Goal: Information Seeking & Learning: Learn about a topic

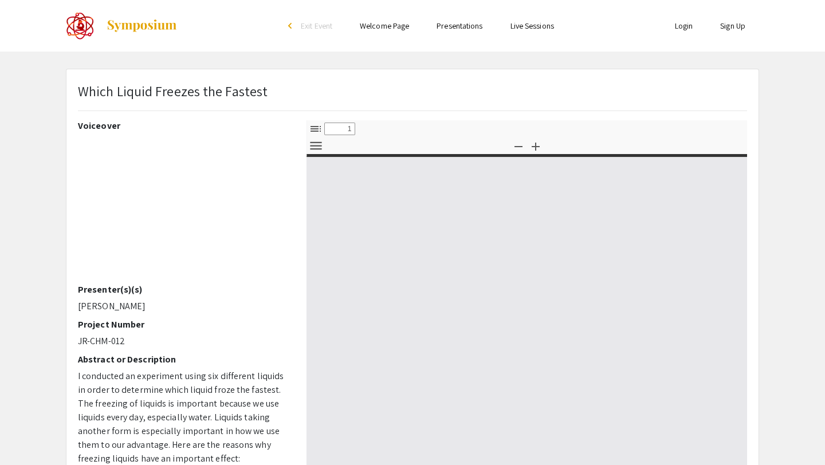
select select "custom"
type input "0"
select select "custom"
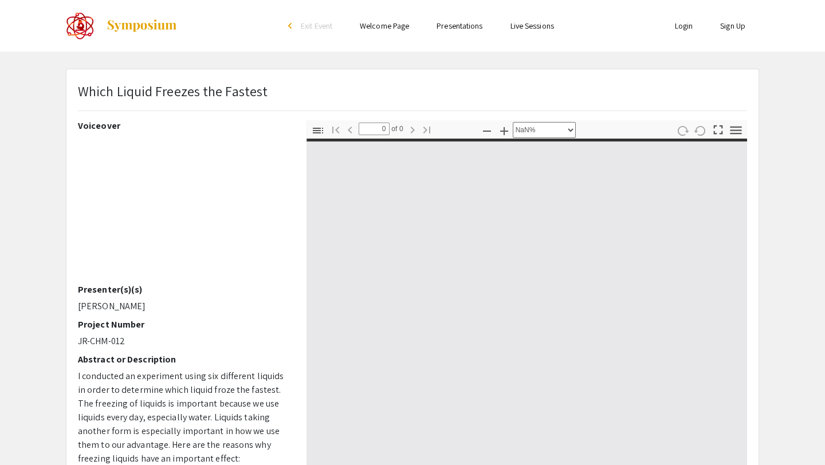
type input "1"
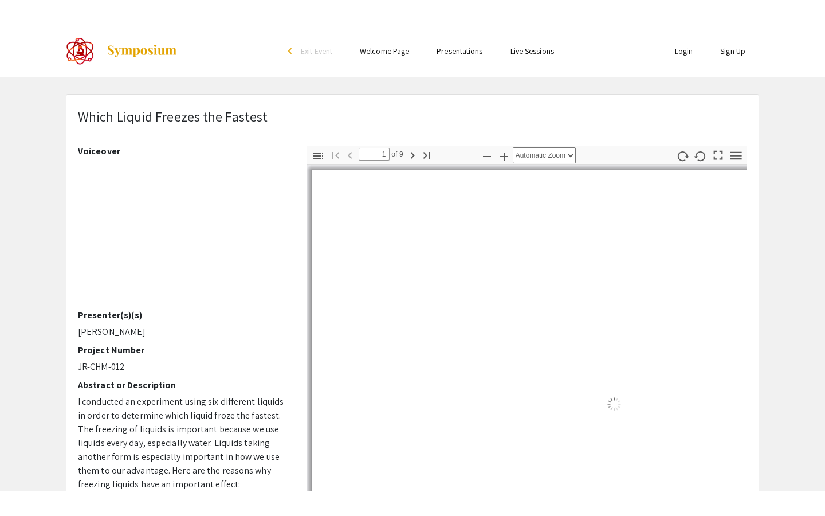
scroll to position [1, 0]
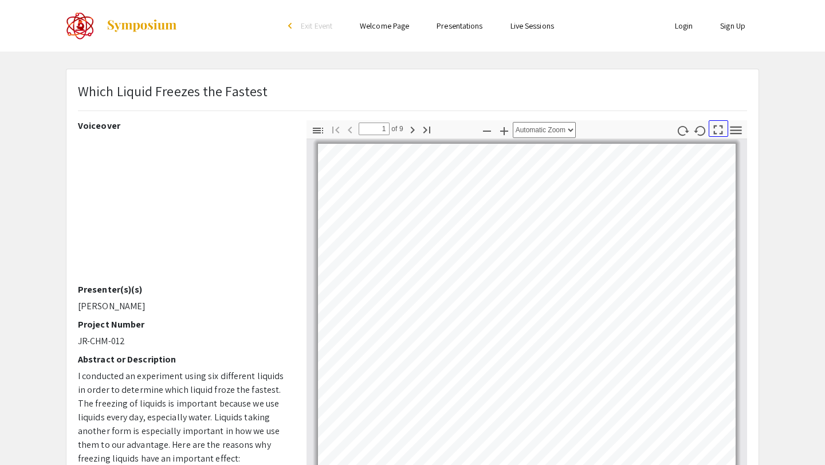
click at [716, 131] on icon "button" at bounding box center [718, 129] width 15 height 15
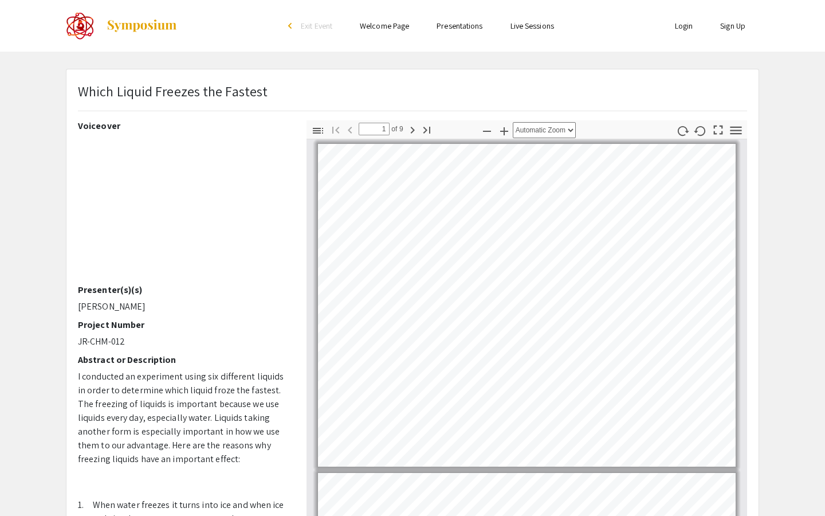
select select "page-fit"
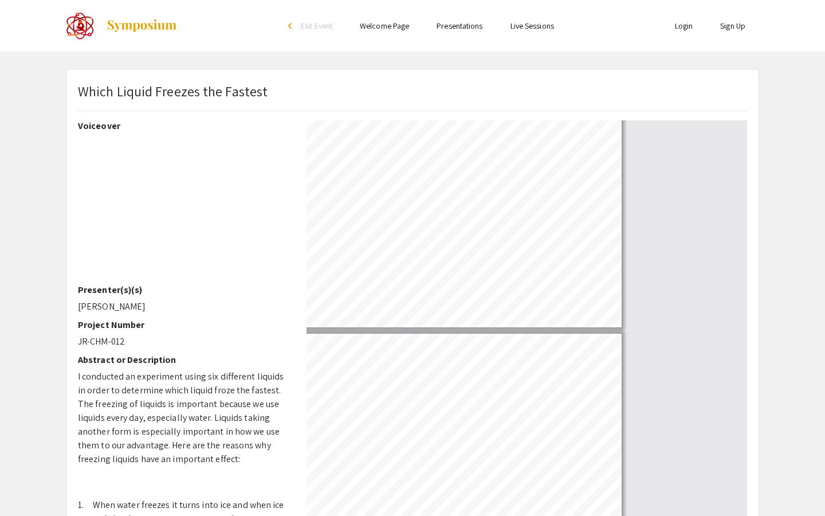
scroll to position [515, 0]
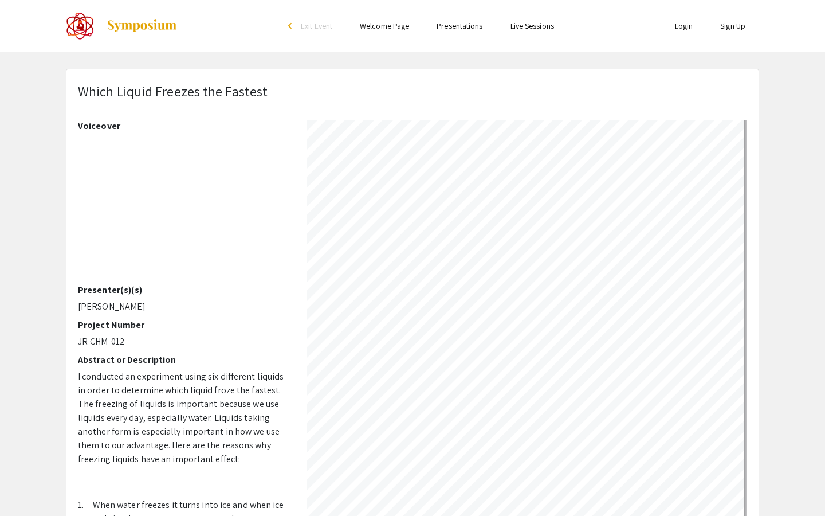
type input "2"
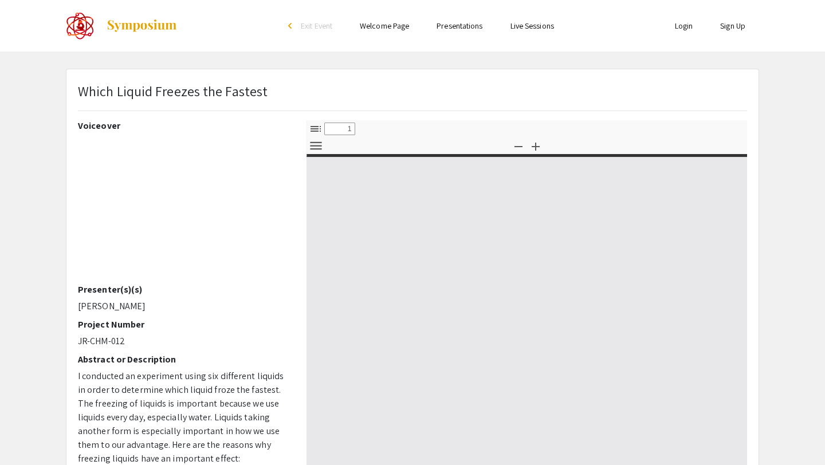
select select "custom"
type input "0"
select select "custom"
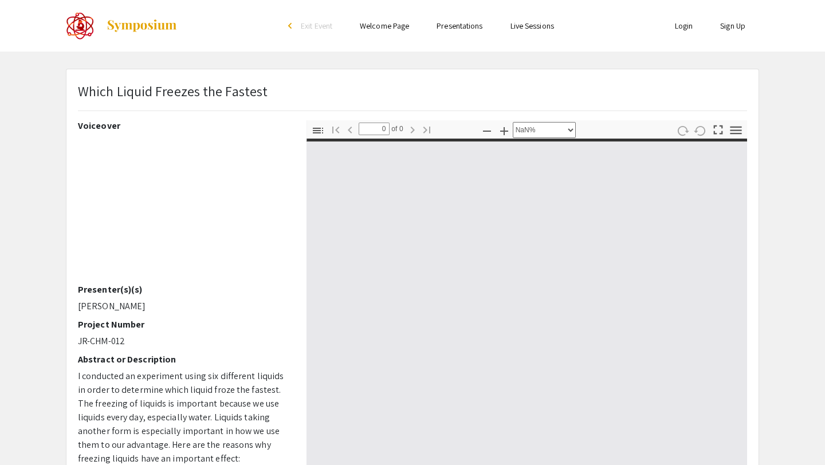
type input "1"
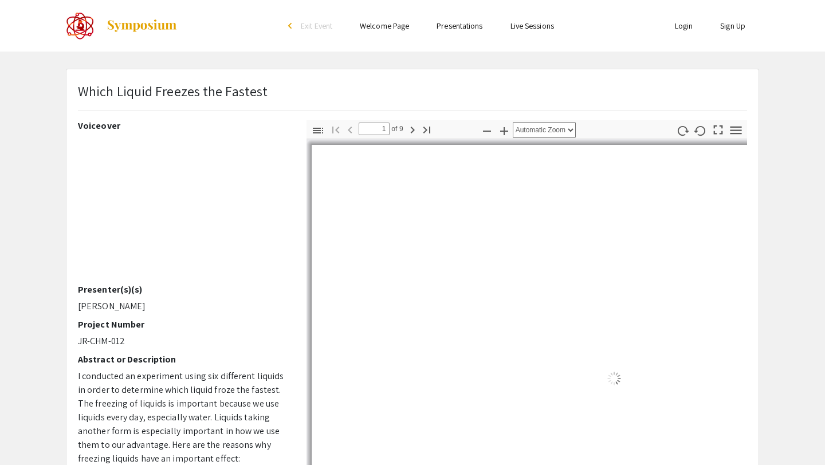
select select "auto"
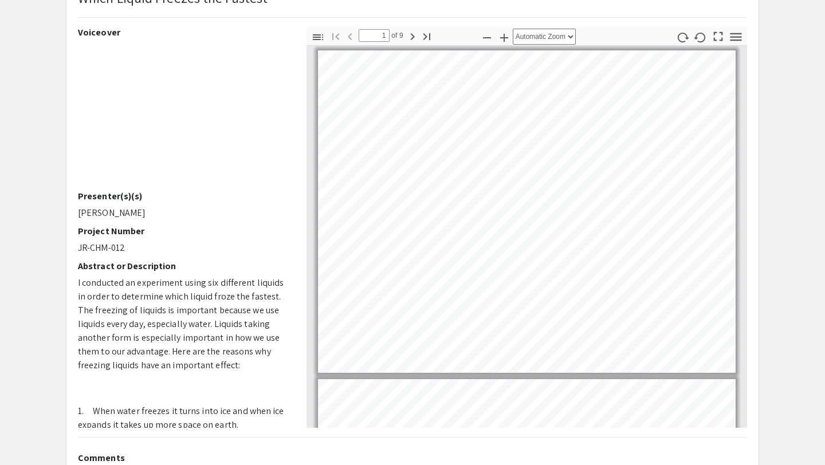
scroll to position [115, 0]
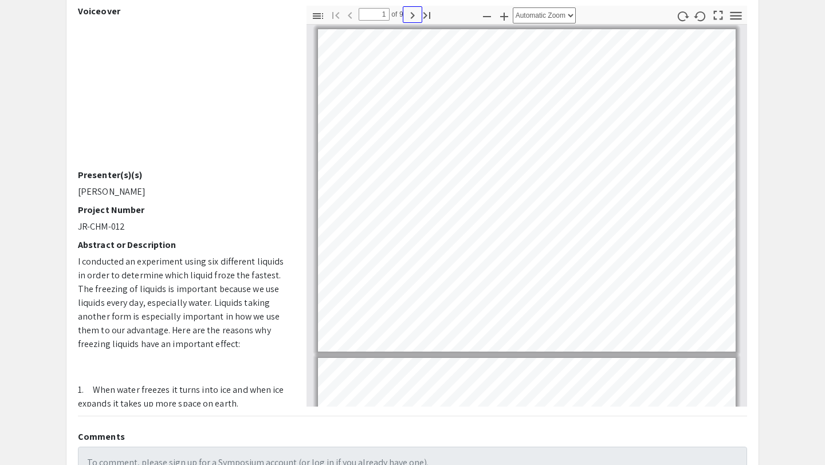
click at [410, 14] on icon "button" at bounding box center [413, 16] width 14 height 14
type input "2"
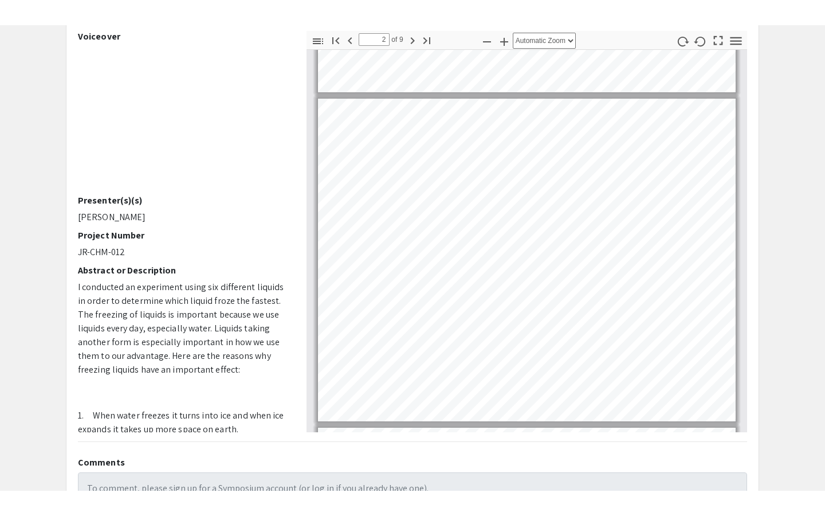
scroll to position [280, 0]
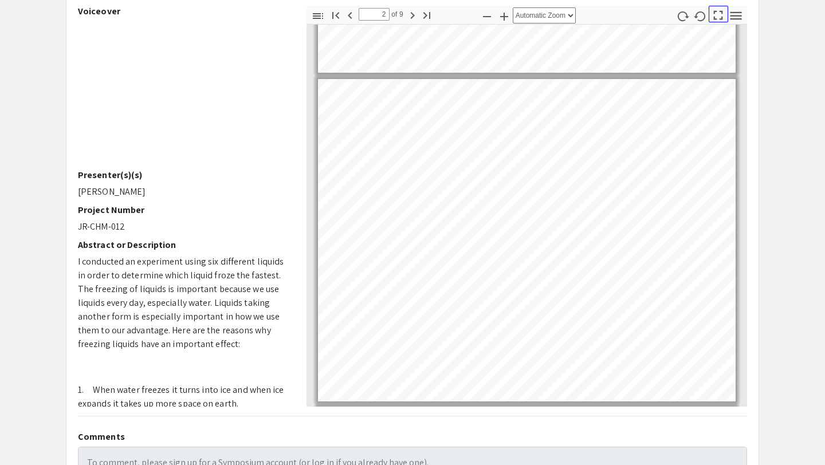
click at [719, 16] on icon "button" at bounding box center [718, 14] width 15 height 15
select select "page-fit"
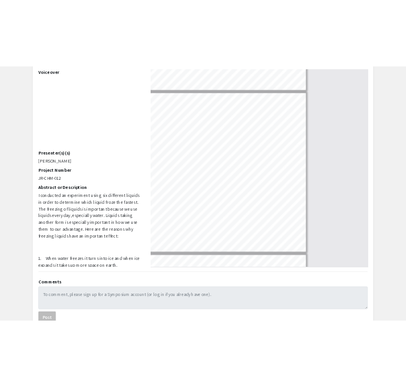
scroll to position [515, 0]
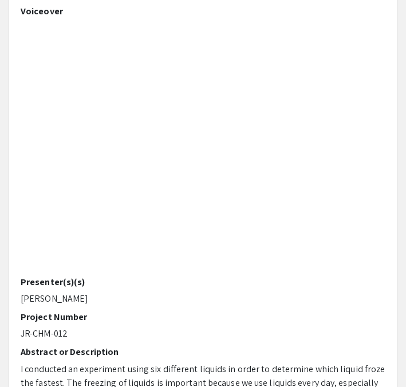
type input "4"
select select "auto"
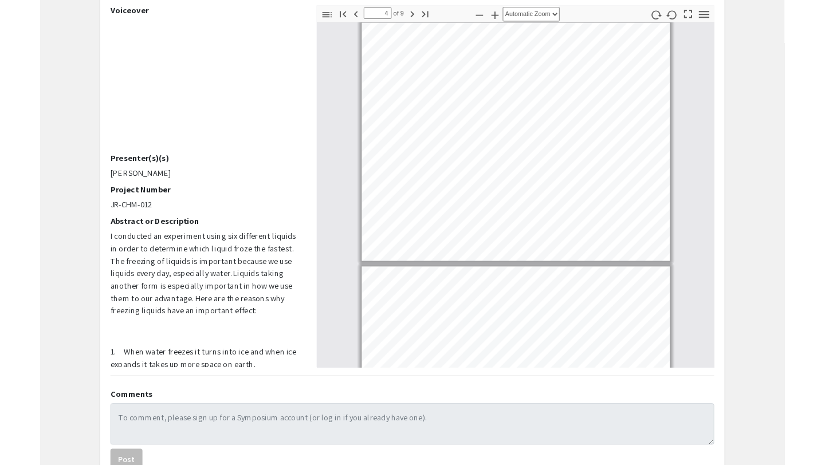
scroll to position [993, 0]
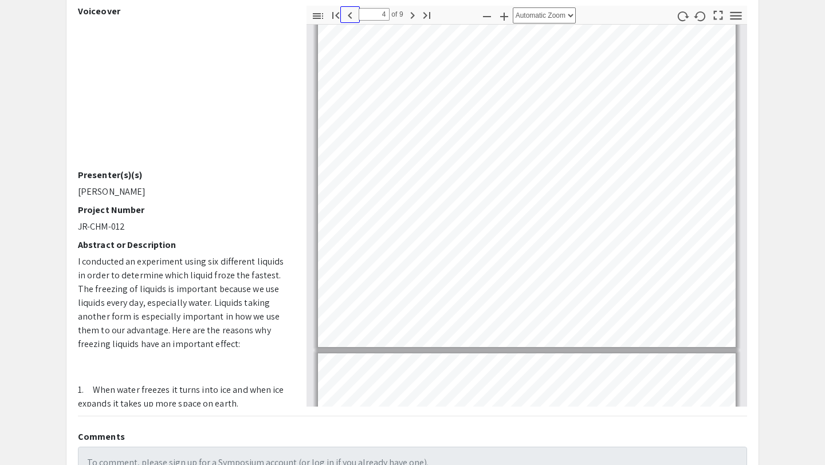
click at [349, 17] on icon "button" at bounding box center [350, 16] width 14 height 14
type input "2"
click at [741, 15] on icon "button" at bounding box center [736, 15] width 11 height 8
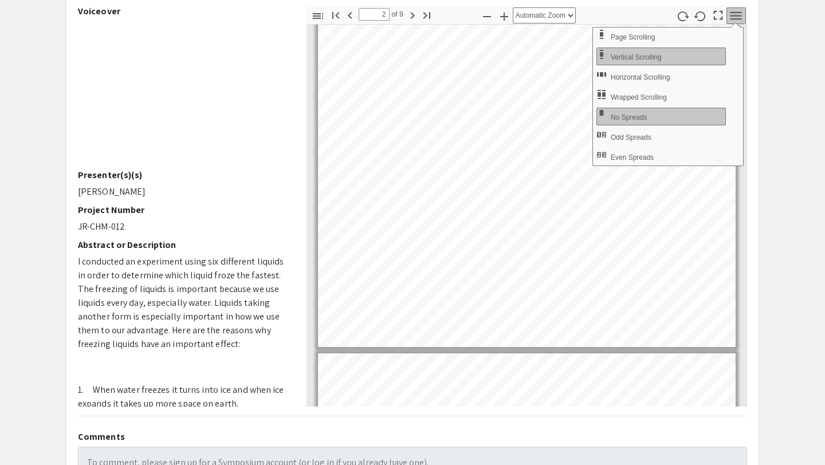
click at [160, 240] on h2 "Abstract or Description" at bounding box center [183, 245] width 211 height 11
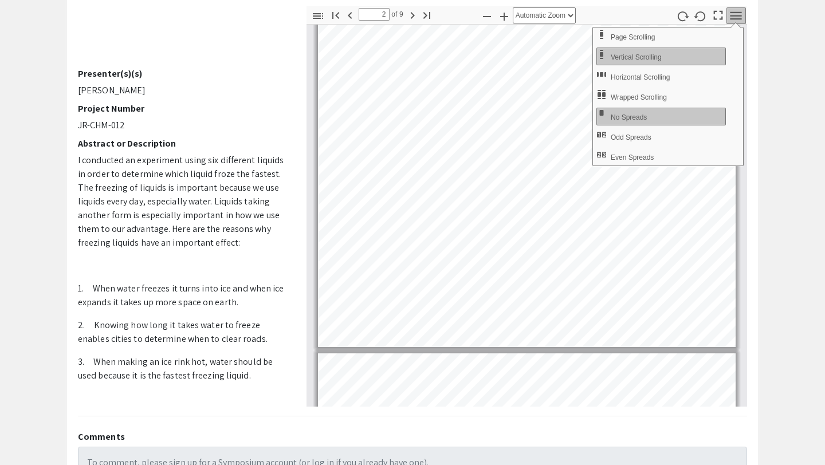
scroll to position [22, 0]
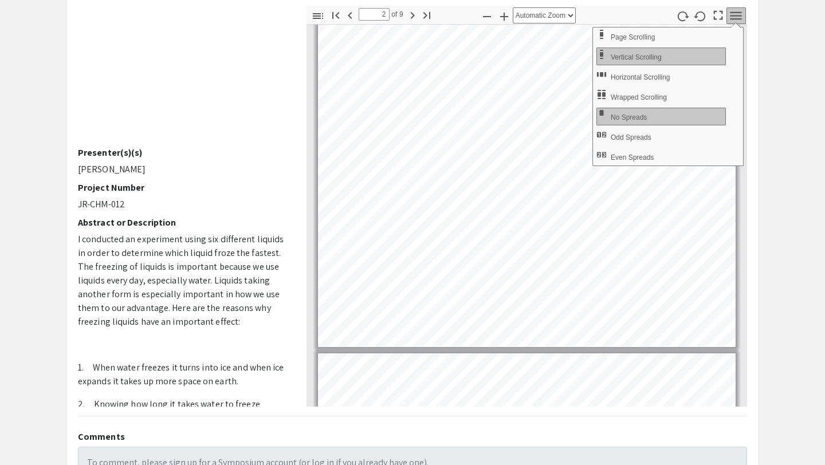
click at [296, 95] on div "Voiceover Presenter(s)(s) [PERSON_NAME] Project Number JR-CHM-012 Abstract or D…" at bounding box center [183, 206] width 229 height 401
drag, startPoint x: 284, startPoint y: 83, endPoint x: 279, endPoint y: 209, distance: 126.2
click at [279, 209] on div "Voiceover Presenter(s)(s) [PERSON_NAME] Project Number JR-CHM-012 Abstract or D…" at bounding box center [183, 206] width 211 height 401
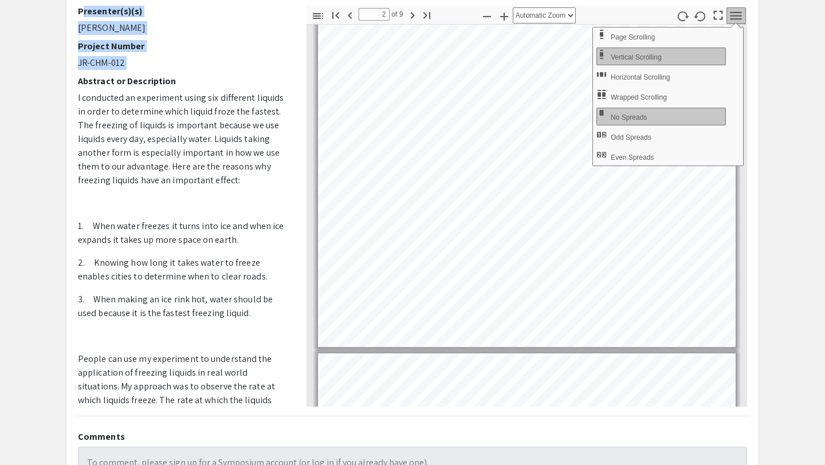
scroll to position [164, 0]
click at [250, 268] on p "2. Knowing how long it takes water to freeze enables cities to determine when t…" at bounding box center [183, 270] width 211 height 28
click at [321, 21] on icon "button" at bounding box center [318, 16] width 14 height 14
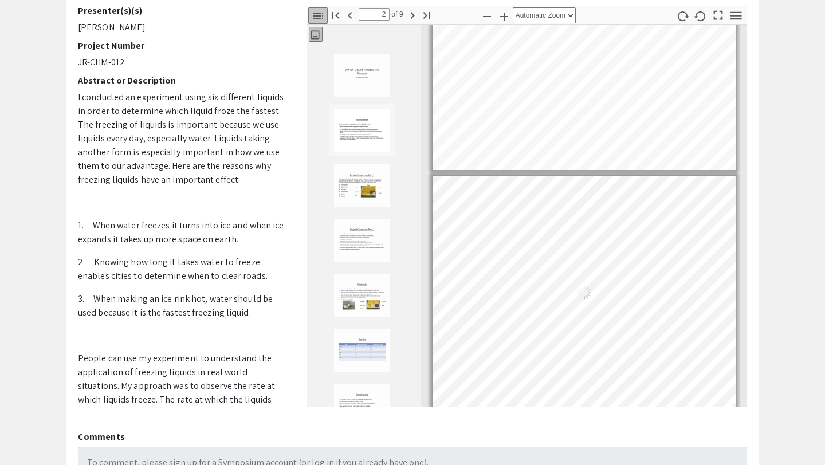
scroll to position [246, 0]
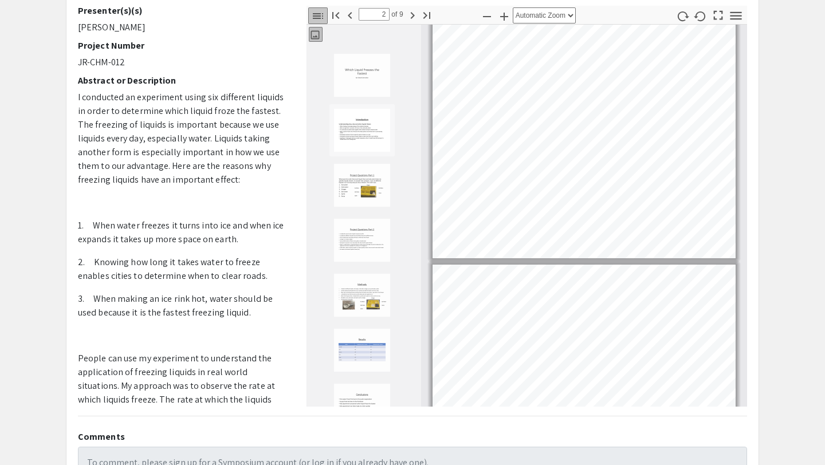
click at [318, 17] on icon "button" at bounding box center [318, 16] width 14 height 14
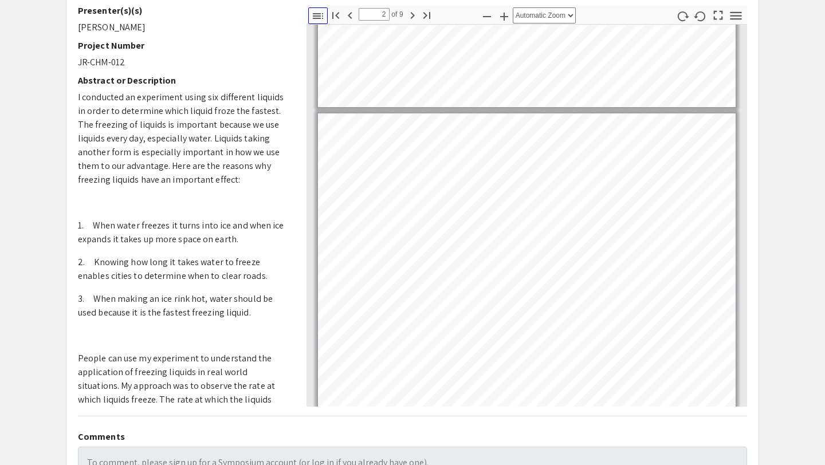
scroll to position [335, 0]
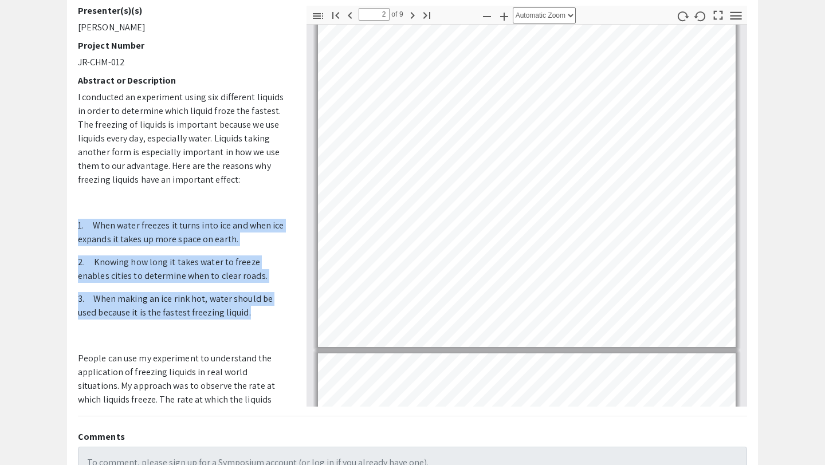
drag, startPoint x: 78, startPoint y: 226, endPoint x: 248, endPoint y: 316, distance: 192.3
click at [248, 316] on p "I conducted an experiment using six different liquids in order to determine whi…" at bounding box center [183, 276] width 211 height 371
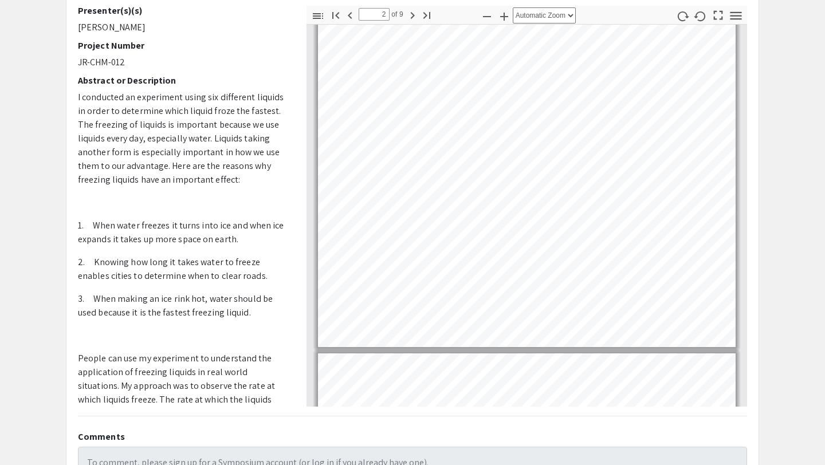
click at [126, 77] on h2 "Abstract or Description" at bounding box center [183, 80] width 211 height 11
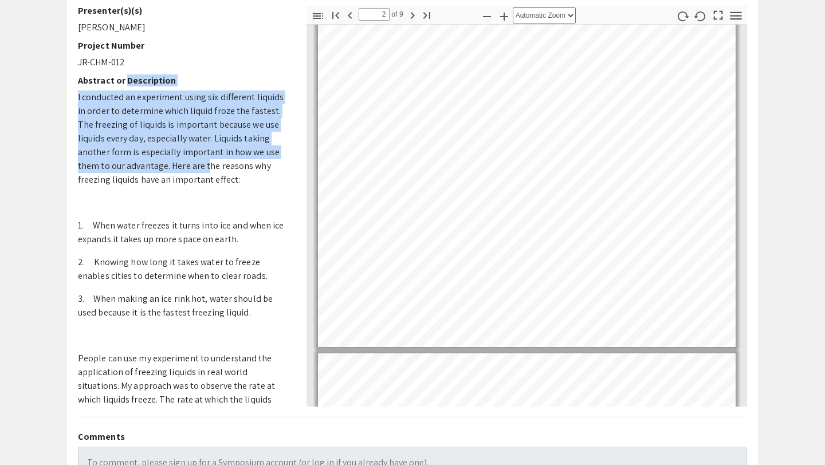
drag, startPoint x: 126, startPoint y: 77, endPoint x: 203, endPoint y: 159, distance: 113.5
click at [203, 159] on div "Voiceover Presenter(s)(s) [PERSON_NAME] Project Number JR-CHM-012 Abstract or D…" at bounding box center [183, 206] width 211 height 401
click at [77, 95] on div "Voiceover Presenter(s)(s) [PERSON_NAME] Project Number JR-CHM-012 Abstract or D…" at bounding box center [183, 206] width 229 height 401
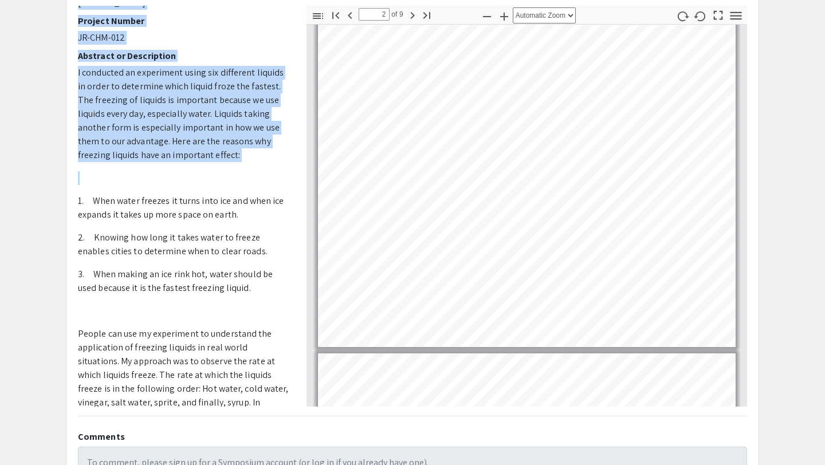
scroll to position [226, 0]
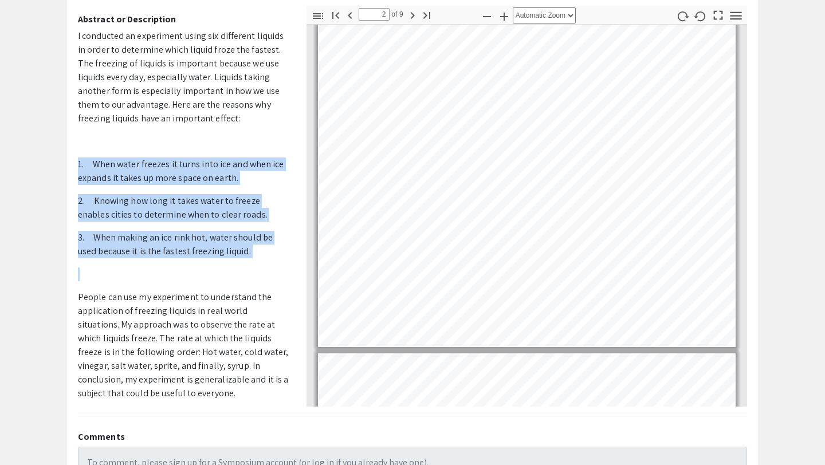
drag, startPoint x: 77, startPoint y: 221, endPoint x: 249, endPoint y: 256, distance: 175.9
click at [249, 256] on div "Voiceover Presenter(s)(s) [PERSON_NAME] Project Number JR-CHM-012 Abstract or D…" at bounding box center [183, 206] width 229 height 401
copy p "1. When water freezes it turns into ice and when ice expands it takes up more s…"
click at [254, 252] on p "3. When making an ice rink hot, water should be used because it is the fastest …" at bounding box center [183, 245] width 211 height 28
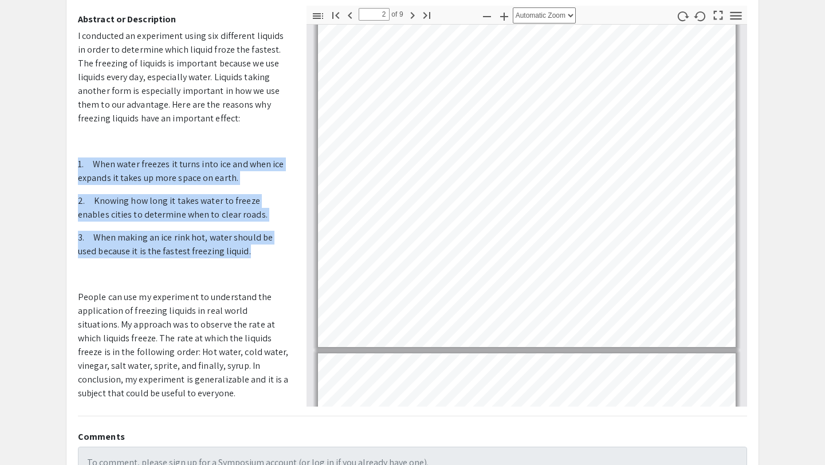
drag, startPoint x: 249, startPoint y: 250, endPoint x: 87, endPoint y: 154, distance: 188.6
click at [87, 153] on p "I conducted an experiment using six different liquids in order to determine whi…" at bounding box center [183, 214] width 211 height 371
copy p "1. When water freezes it turns into ice and when ice expands it takes up more s…"
